Goal: Task Accomplishment & Management: Manage account settings

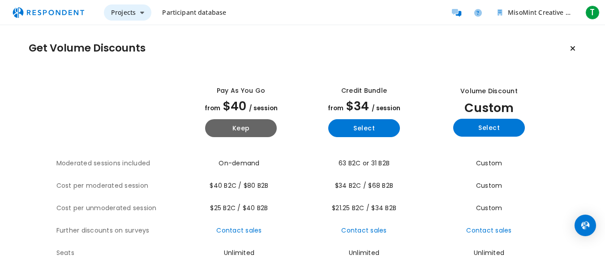
click at [126, 20] on button "Projects" at bounding box center [127, 12] width 47 height 16
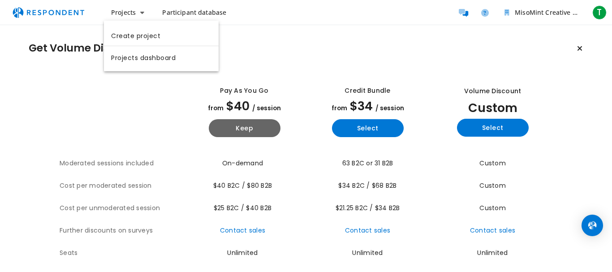
click at [592, 14] on md-backdrop at bounding box center [306, 136] width 612 height 272
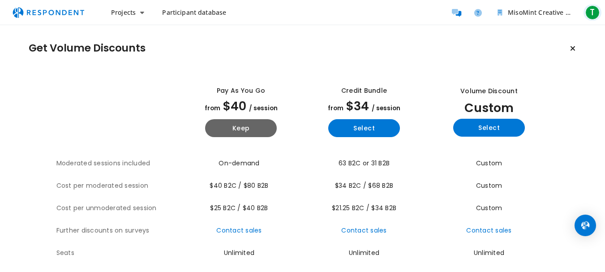
click at [591, 14] on span "T" at bounding box center [592, 12] width 14 height 14
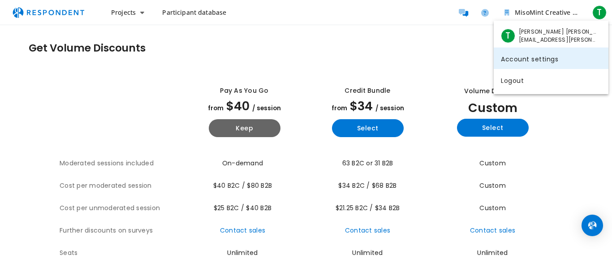
click at [524, 65] on link "Account settings" at bounding box center [550, 57] width 115 height 21
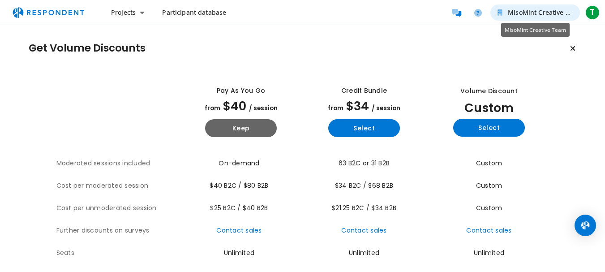
click at [552, 16] on span "MisoMint Creative Team" at bounding box center [545, 12] width 74 height 9
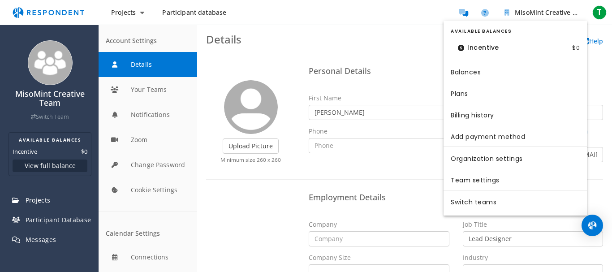
click at [33, 173] on md-backdrop at bounding box center [306, 136] width 612 height 272
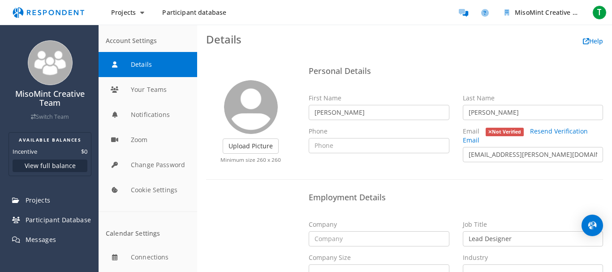
click at [516, 71] on h4 "Personal Details" at bounding box center [455, 71] width 294 height 9
